Goal: Navigation & Orientation: Find specific page/section

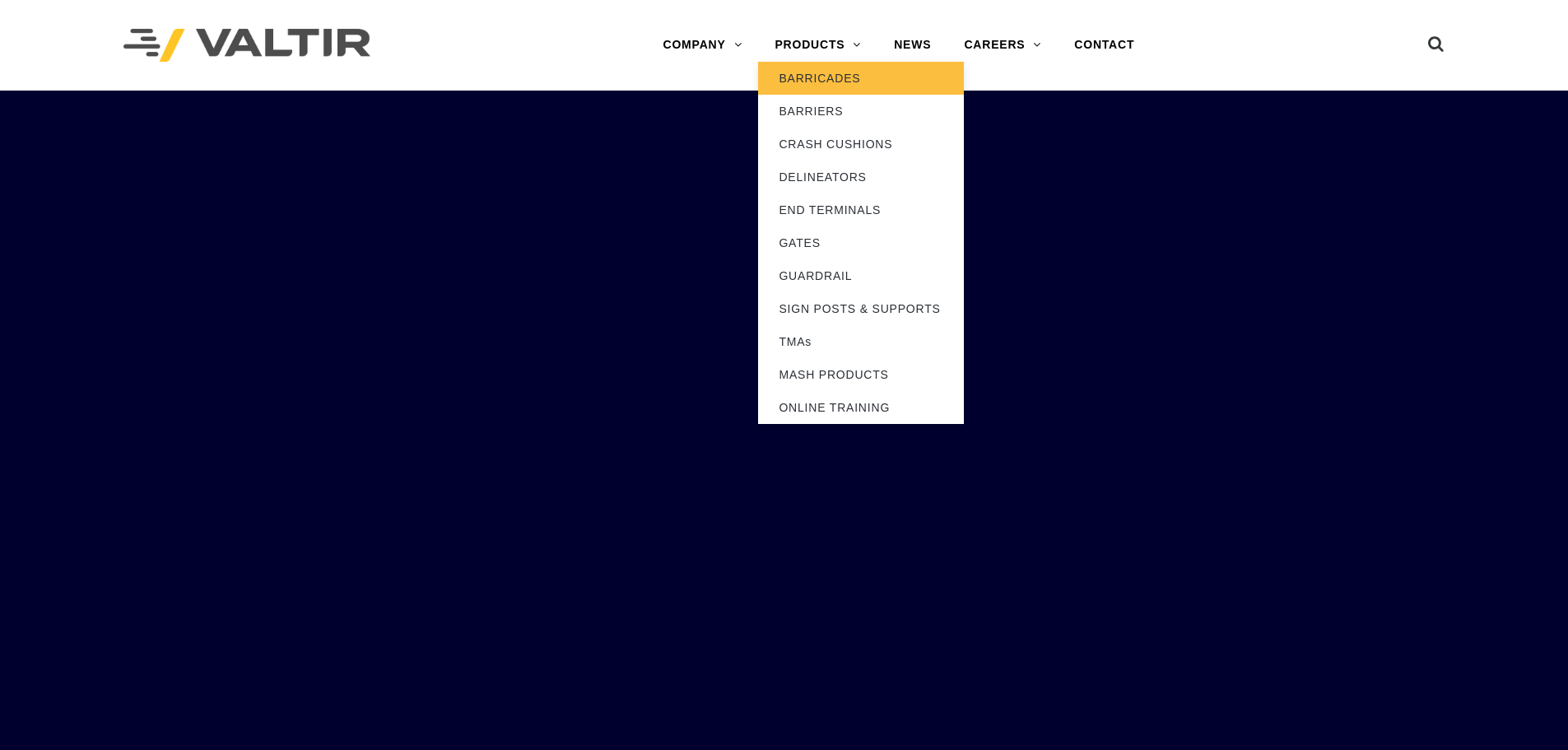
click at [827, 75] on link "BARRICADES" at bounding box center [861, 78] width 206 height 33
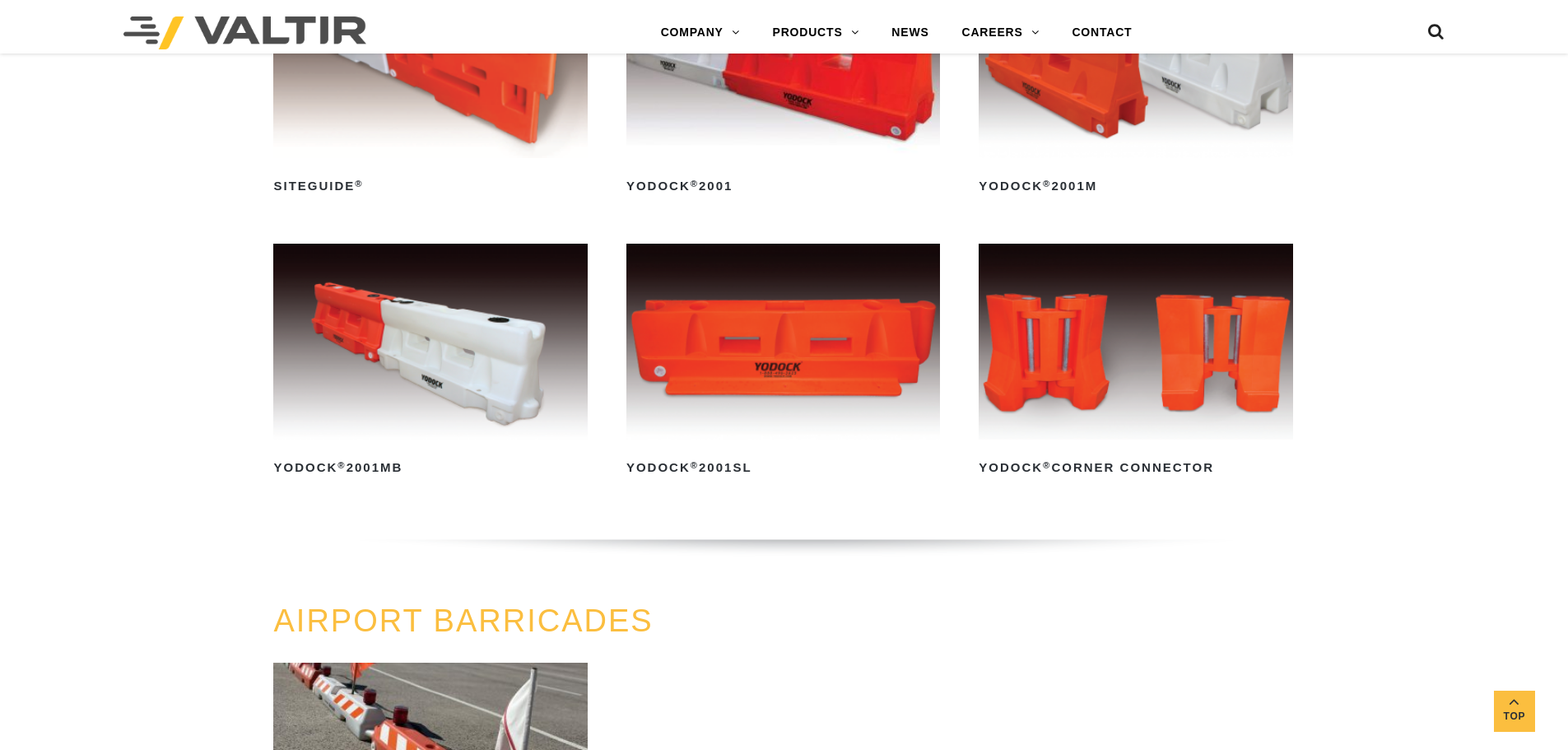
scroll to position [659, 0]
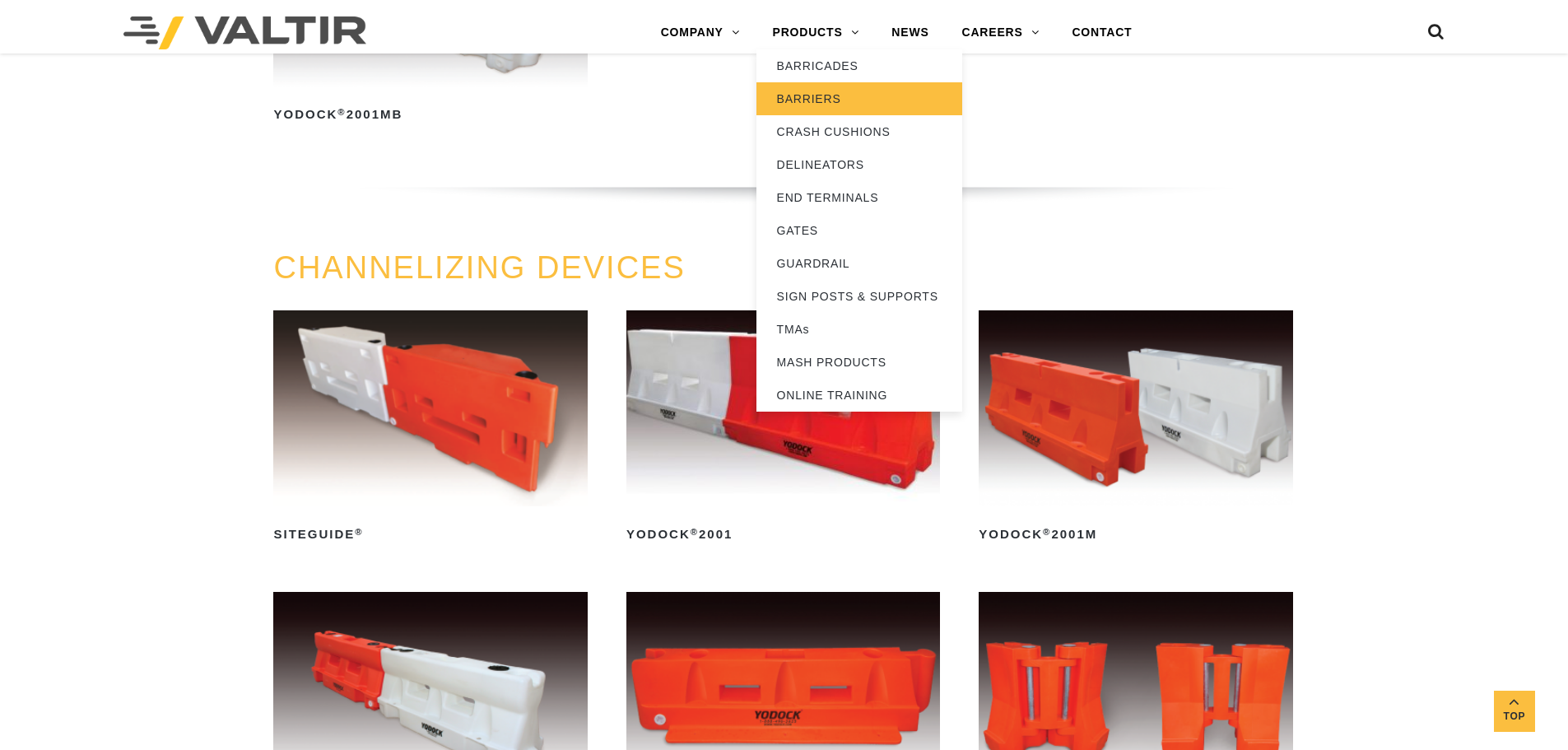
click at [816, 98] on link "BARRIERS" at bounding box center [859, 99] width 206 height 33
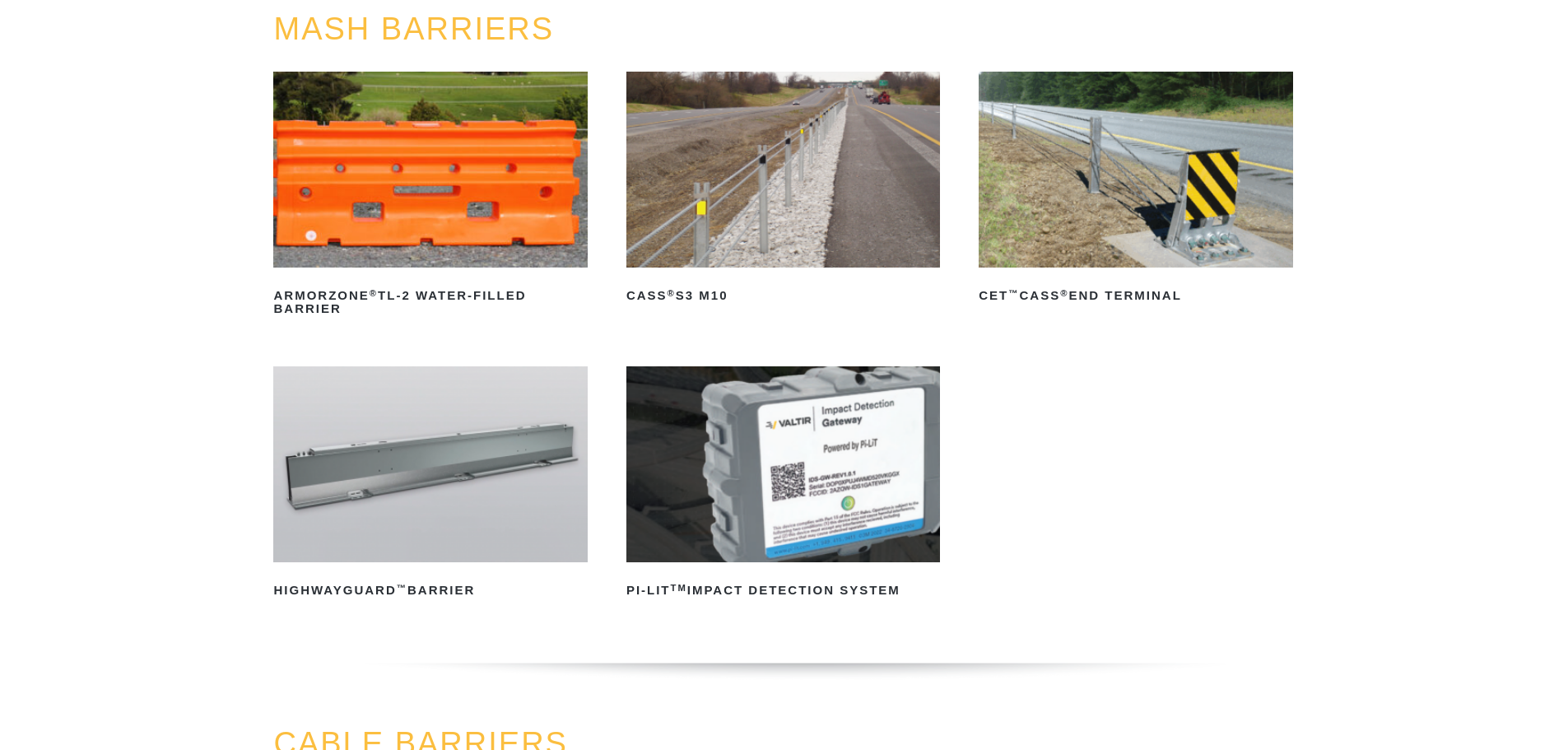
scroll to position [247, 0]
